Goal: Information Seeking & Learning: Learn about a topic

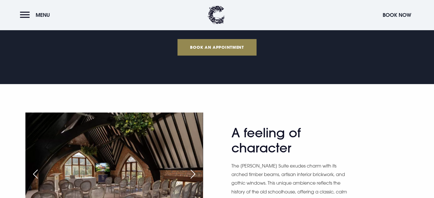
scroll to position [314, 0]
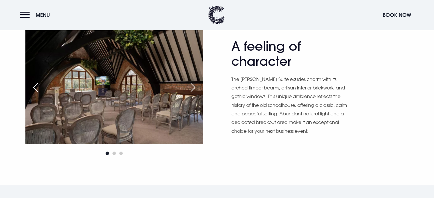
click at [132, 101] on img at bounding box center [113, 85] width 177 height 118
click at [196, 88] on div "Next slide" at bounding box center [193, 87] width 14 height 13
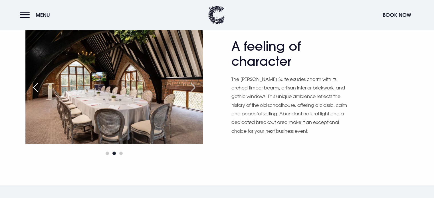
click at [196, 88] on div "Next slide" at bounding box center [193, 87] width 14 height 13
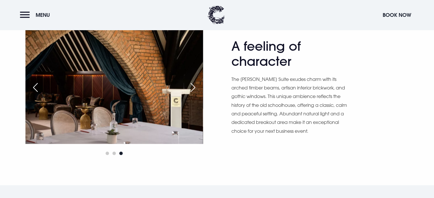
click at [195, 88] on div "Next slide" at bounding box center [193, 87] width 14 height 13
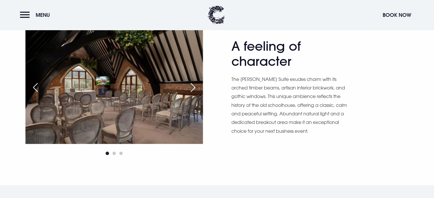
click at [195, 88] on div "Next slide" at bounding box center [193, 87] width 14 height 13
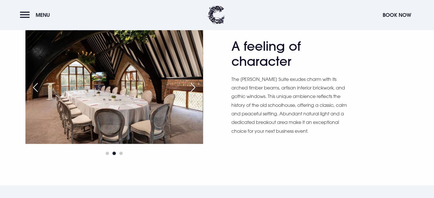
click at [195, 88] on div "Next slide" at bounding box center [193, 87] width 14 height 13
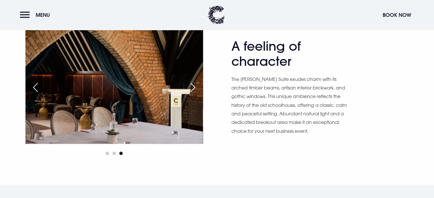
click at [195, 88] on div "Next slide" at bounding box center [193, 87] width 14 height 13
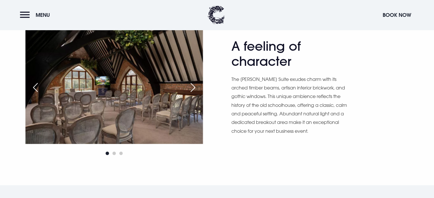
click at [195, 88] on div "Next slide" at bounding box center [193, 87] width 14 height 13
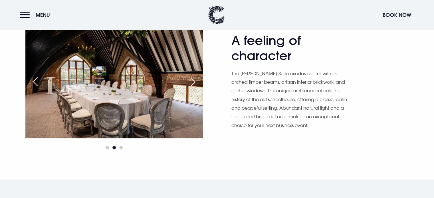
scroll to position [321, 0]
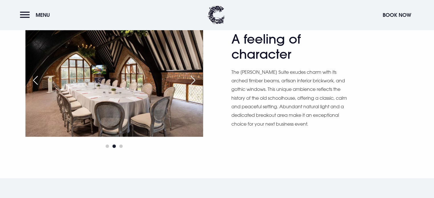
click at [194, 80] on div "Next slide" at bounding box center [193, 80] width 14 height 13
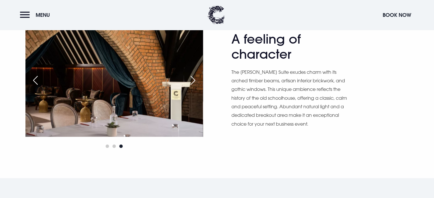
click at [35, 81] on div "Previous slide" at bounding box center [35, 80] width 14 height 13
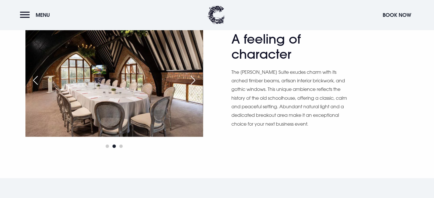
click at [35, 81] on div "Previous slide" at bounding box center [35, 80] width 14 height 13
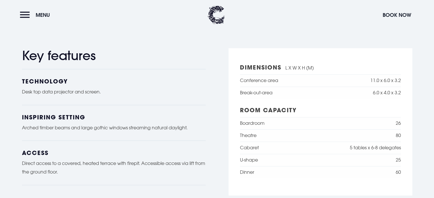
scroll to position [463, 0]
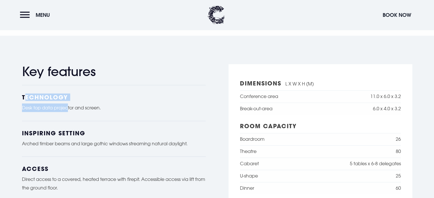
drag, startPoint x: 26, startPoint y: 98, endPoint x: 68, endPoint y: 106, distance: 42.4
click at [68, 106] on div "Technology Desk top data projector and screen." at bounding box center [114, 103] width 184 height 36
click at [68, 106] on p "Desk top data projector and screen." at bounding box center [114, 108] width 184 height 9
drag, startPoint x: 47, startPoint y: 106, endPoint x: 109, endPoint y: 103, distance: 62.0
click at [109, 103] on div "Technology Desk top data projector and screen." at bounding box center [114, 103] width 184 height 36
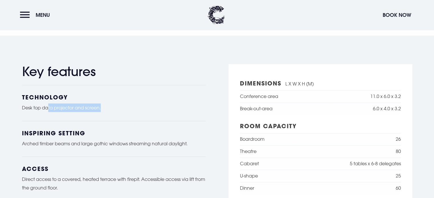
click at [109, 103] on div "Technology Desk top data projector and screen." at bounding box center [114, 103] width 184 height 36
drag, startPoint x: 113, startPoint y: 106, endPoint x: 12, endPoint y: 91, distance: 102.0
click at [12, 91] on div "Key features Technology Desk top data projector and screen. INSPIRING SETTING A…" at bounding box center [217, 137] width 411 height 147
click at [10, 95] on section "Key features Technology Desk top data projector and screen. INSPIRING SETTING A…" at bounding box center [217, 138] width 434 height 204
drag, startPoint x: 14, startPoint y: 97, endPoint x: 115, endPoint y: 110, distance: 102.4
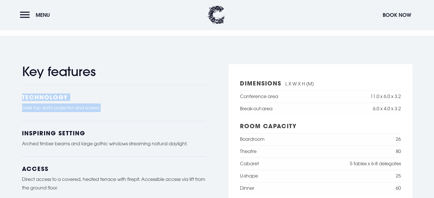
click at [115, 110] on div "Key features Technology Desk top data projector and screen. INSPIRING SETTING A…" at bounding box center [217, 137] width 411 height 147
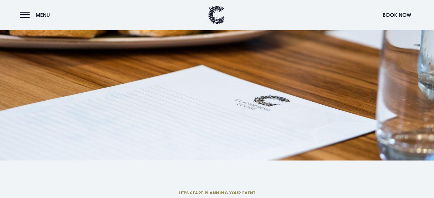
scroll to position [834, 0]
